Goal: Information Seeking & Learning: Find contact information

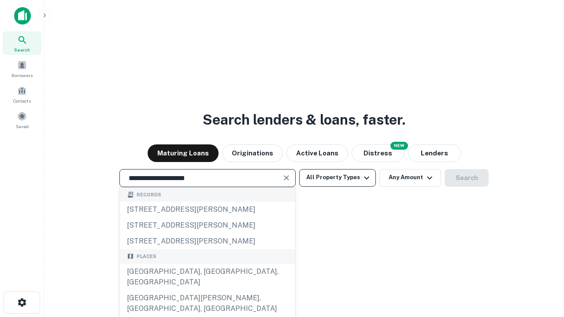
click at [207, 291] on div "Santa Monica, CA, USA" at bounding box center [207, 277] width 175 height 26
click at [338, 178] on button "All Property Types" at bounding box center [337, 178] width 77 height 18
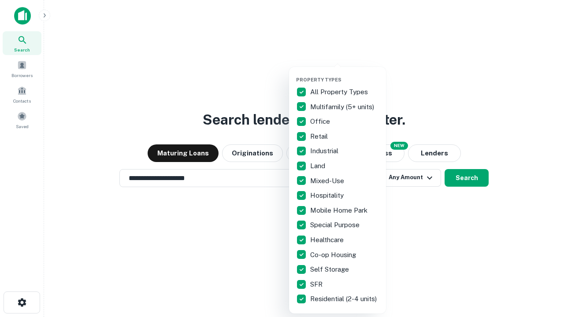
type input "**********"
click at [345, 74] on button "button" at bounding box center [344, 74] width 97 height 0
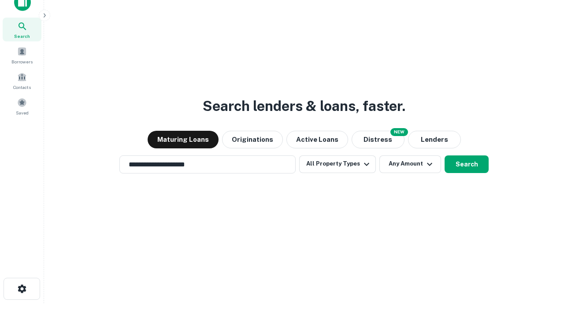
scroll to position [5, 106]
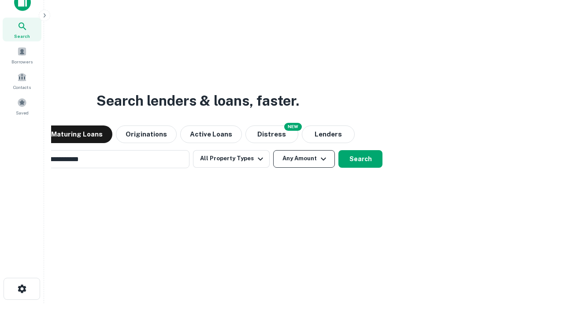
click at [273, 150] on button "Any Amount" at bounding box center [304, 159] width 62 height 18
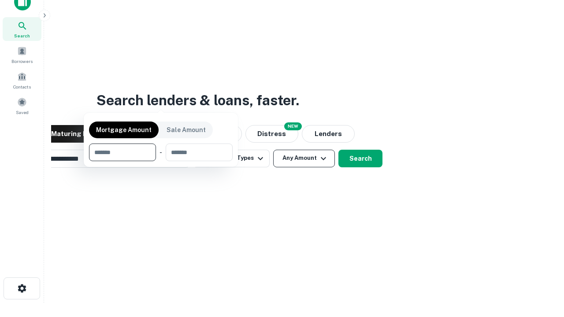
scroll to position [63, 250]
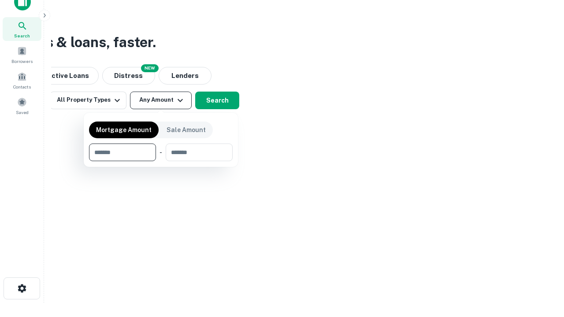
type input "*******"
click at [161, 161] on button "button" at bounding box center [161, 161] width 144 height 0
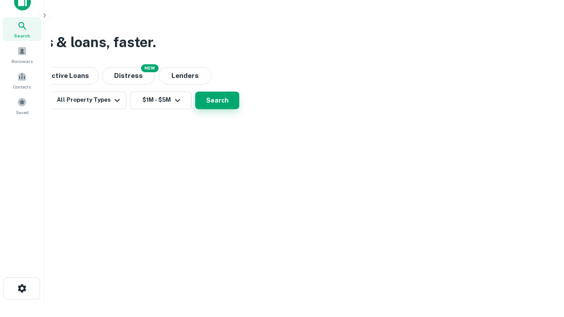
click at [239, 109] on button "Search" at bounding box center [217, 101] width 44 height 18
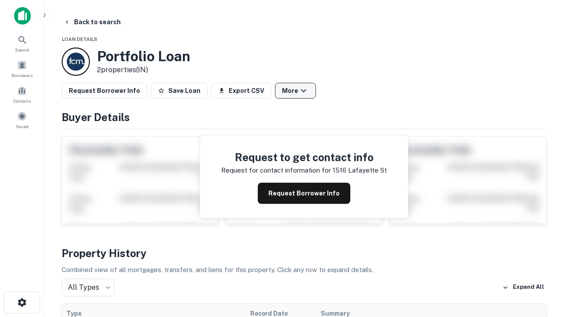
click at [295, 91] on button "More" at bounding box center [295, 91] width 41 height 16
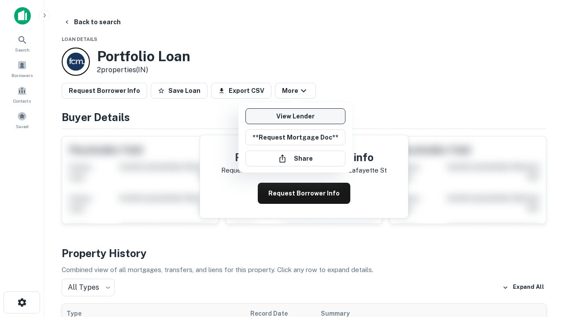
click at [295, 116] on link "View Lender" at bounding box center [296, 116] width 100 height 16
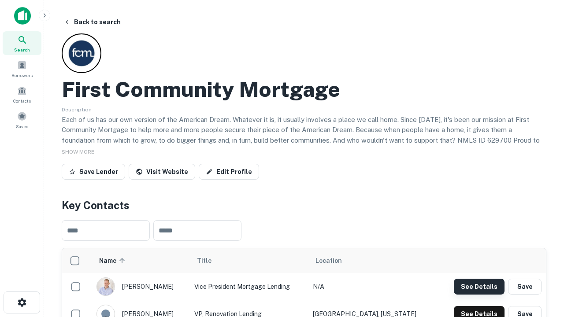
click at [479, 287] on button "See Details" at bounding box center [479, 287] width 51 height 16
click at [22, 303] on icon "button" at bounding box center [22, 303] width 11 height 11
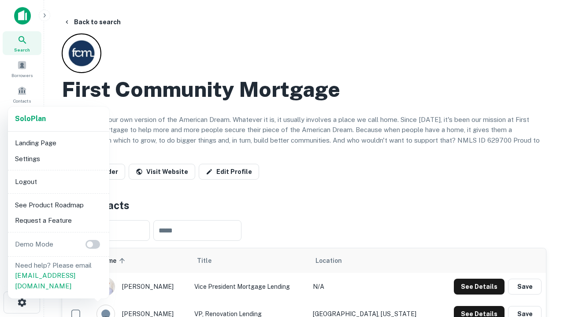
click at [58, 182] on li "Logout" at bounding box center [58, 182] width 94 height 16
